Goal: Find specific page/section: Find specific page/section

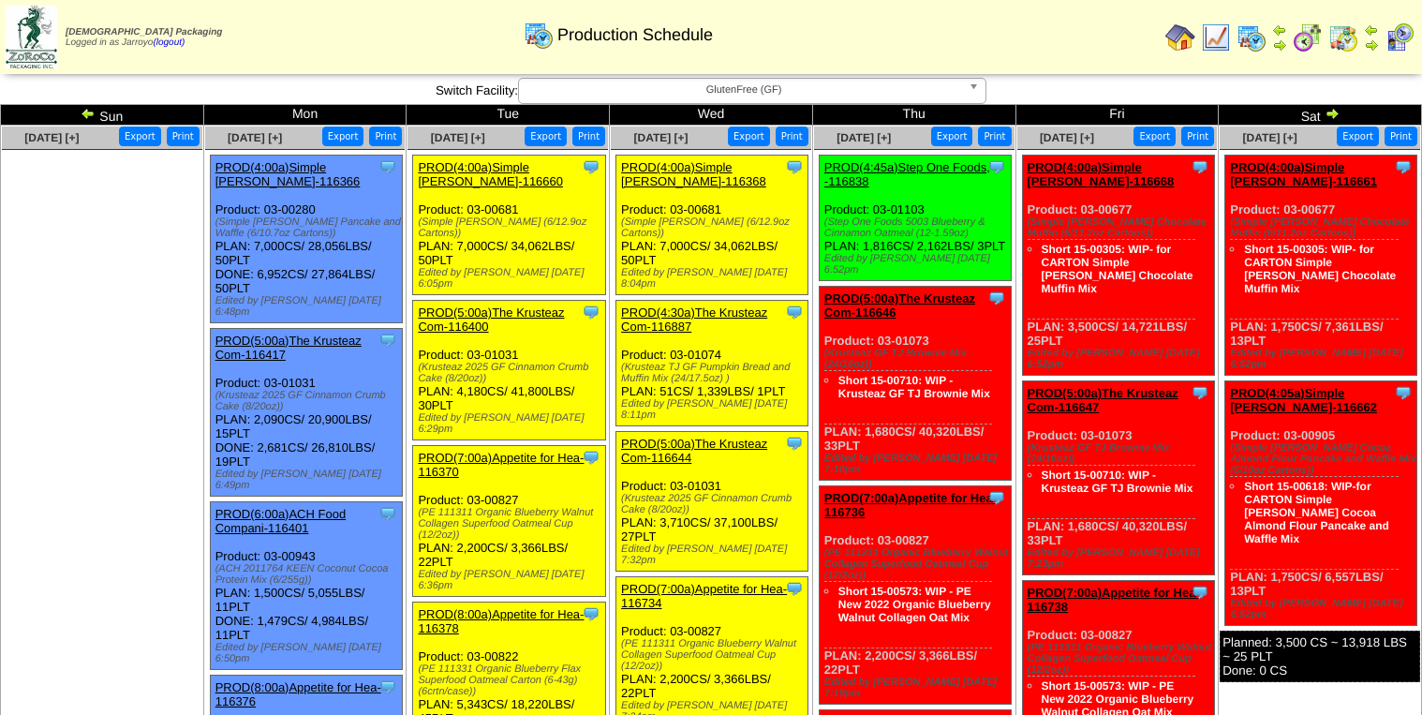
scroll to position [450, 0]
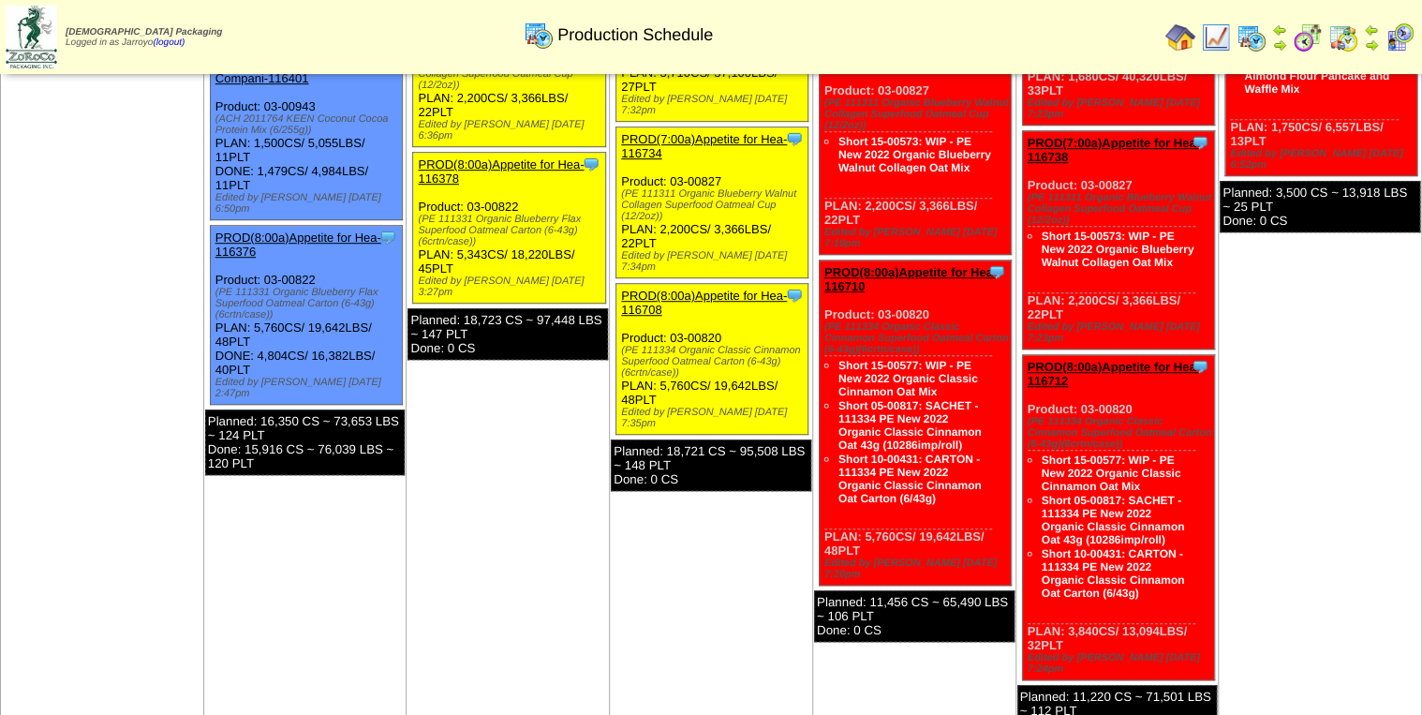
click at [1354, 39] on img at bounding box center [1344, 37] width 30 height 30
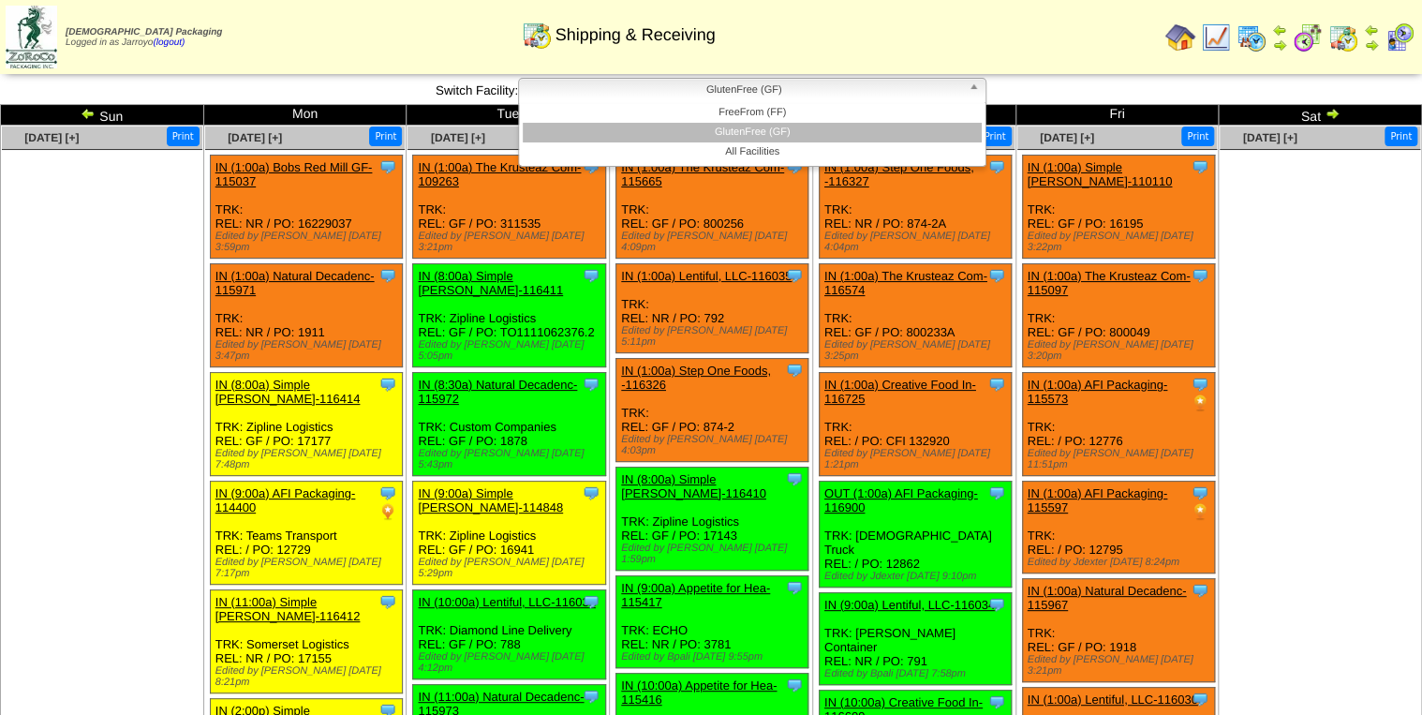
click at [753, 91] on span "GlutenFree (GF)" at bounding box center [744, 90] width 435 height 22
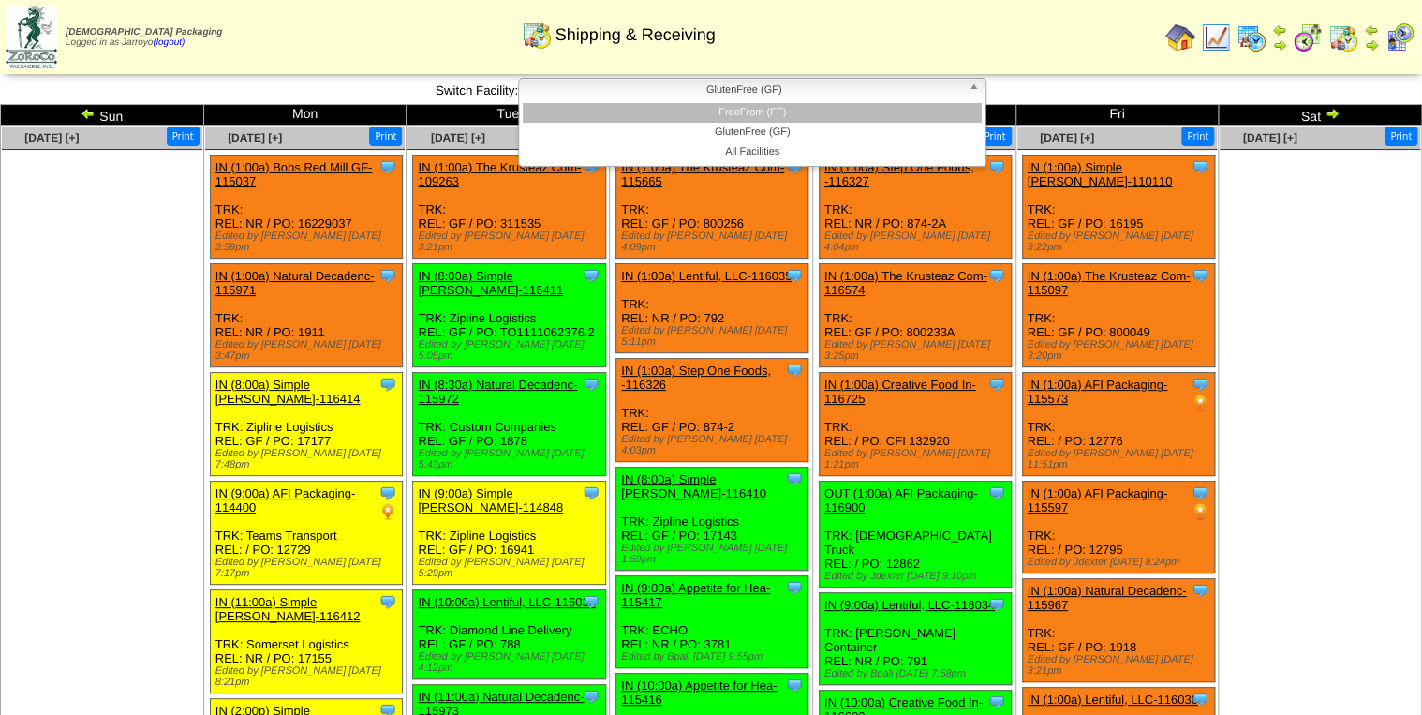
click at [753, 105] on li "FreeFrom (FF)" at bounding box center [752, 113] width 459 height 20
